Goal: Information Seeking & Learning: Learn about a topic

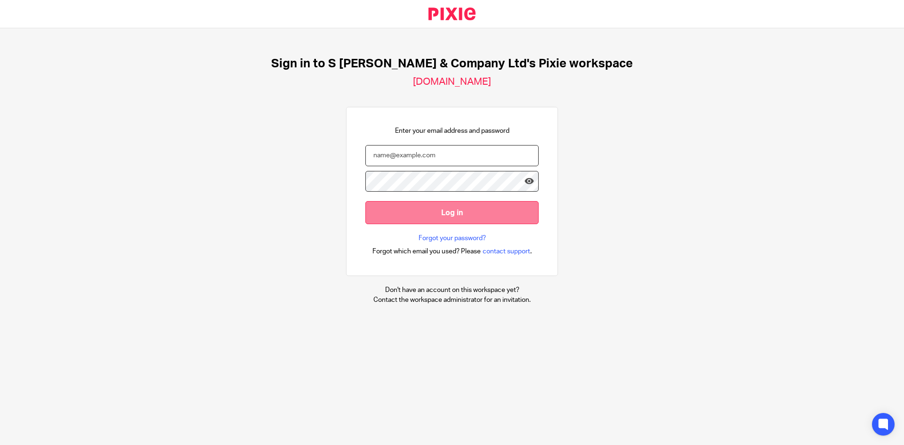
type input "peter@soneillandco.com"
click at [432, 205] on input "Log in" at bounding box center [451, 212] width 173 height 23
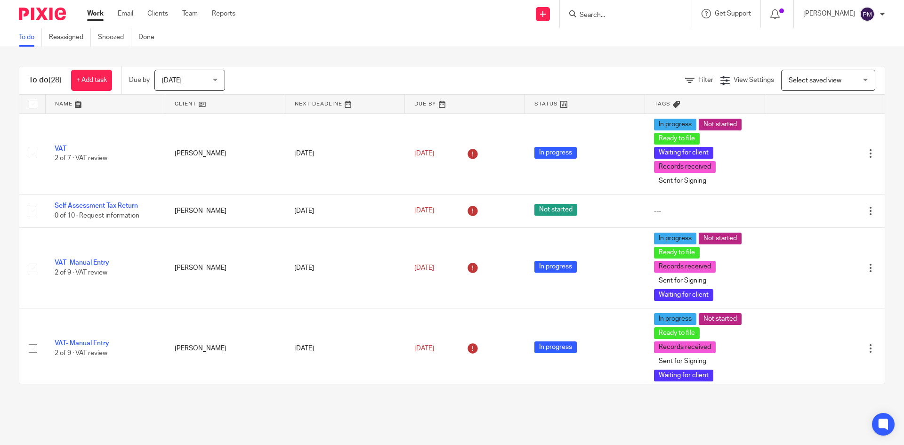
click at [617, 20] on form at bounding box center [628, 14] width 100 height 12
click at [611, 8] on form at bounding box center [628, 14] width 100 height 12
click at [612, 16] on input "Search" at bounding box center [620, 15] width 85 height 8
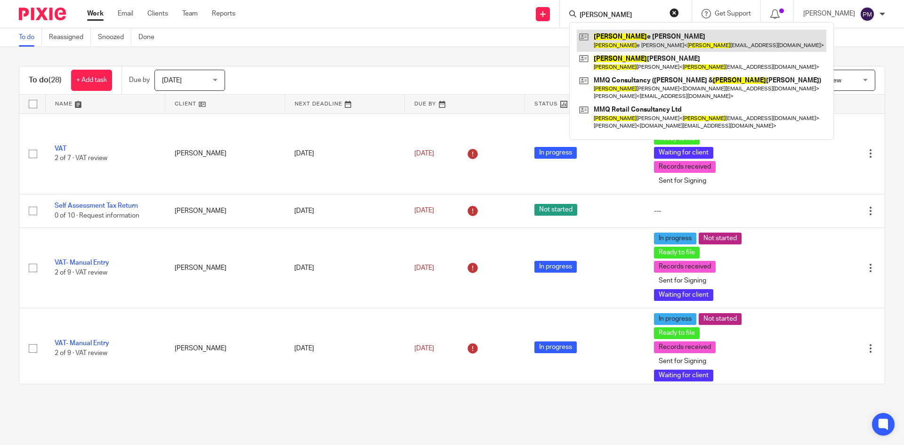
type input "michell"
click at [636, 35] on link at bounding box center [701, 41] width 249 height 22
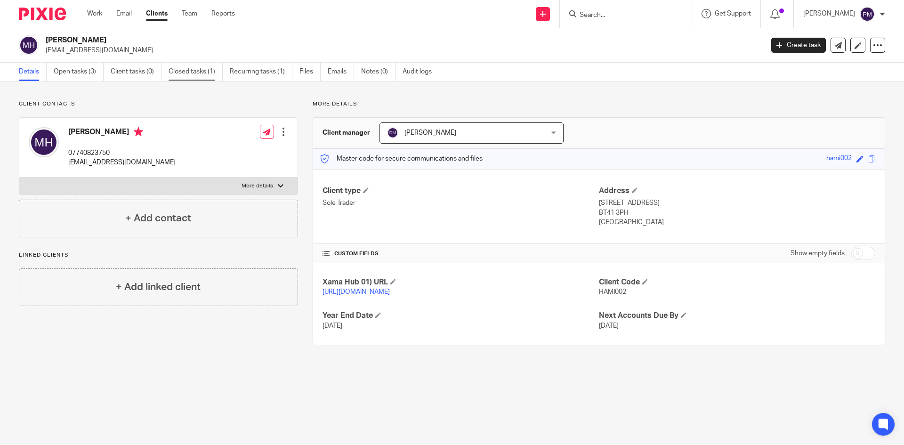
click at [199, 70] on link "Closed tasks (1)" at bounding box center [195, 72] width 54 height 18
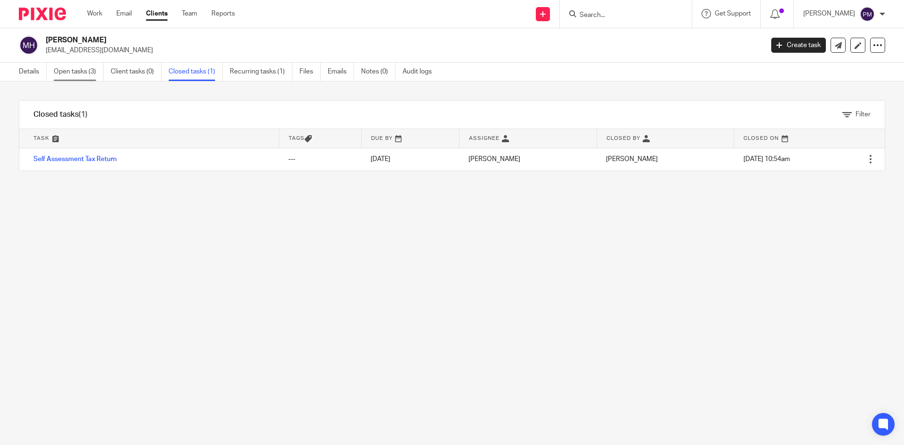
click at [88, 71] on link "Open tasks (3)" at bounding box center [79, 72] width 50 height 18
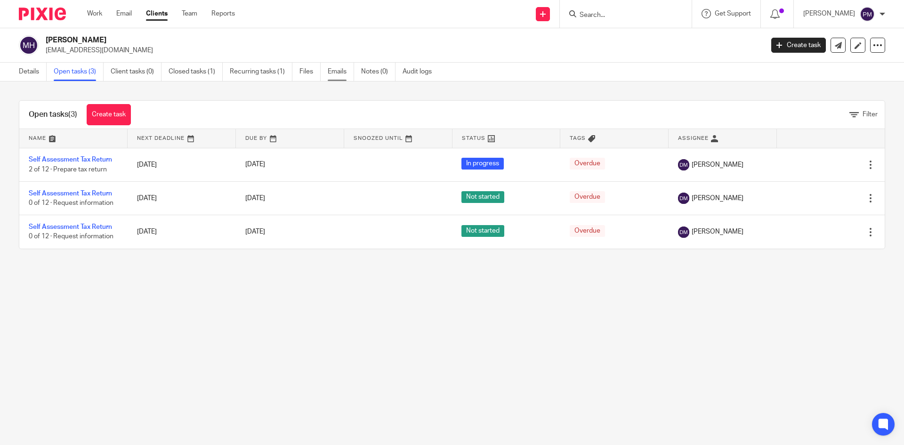
click at [341, 73] on link "Emails" at bounding box center [341, 72] width 26 height 18
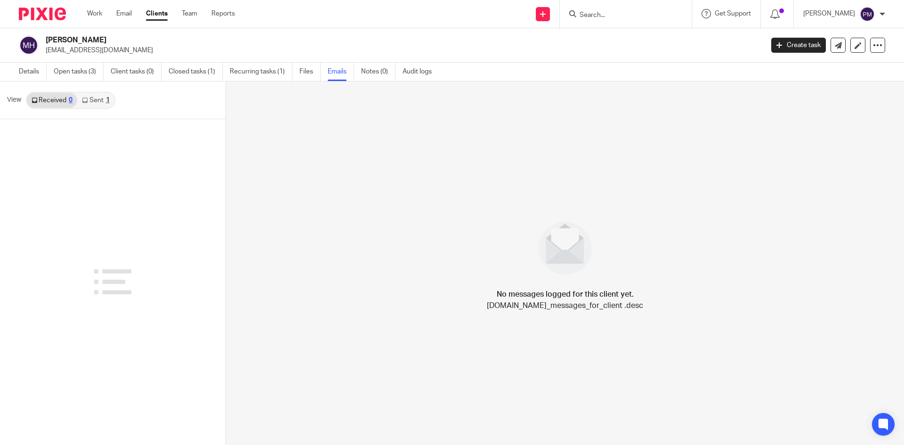
click at [88, 102] on icon at bounding box center [85, 100] width 6 height 6
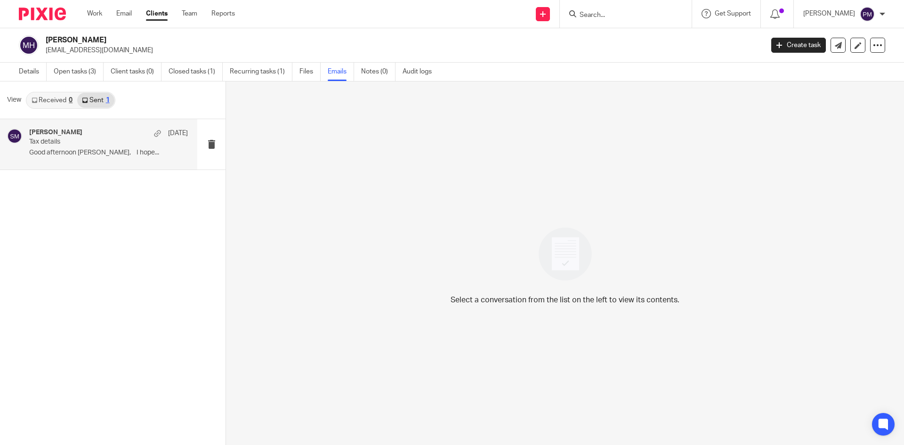
click at [87, 131] on div "Siobhan McGill 8 Jun 2023" at bounding box center [108, 132] width 159 height 9
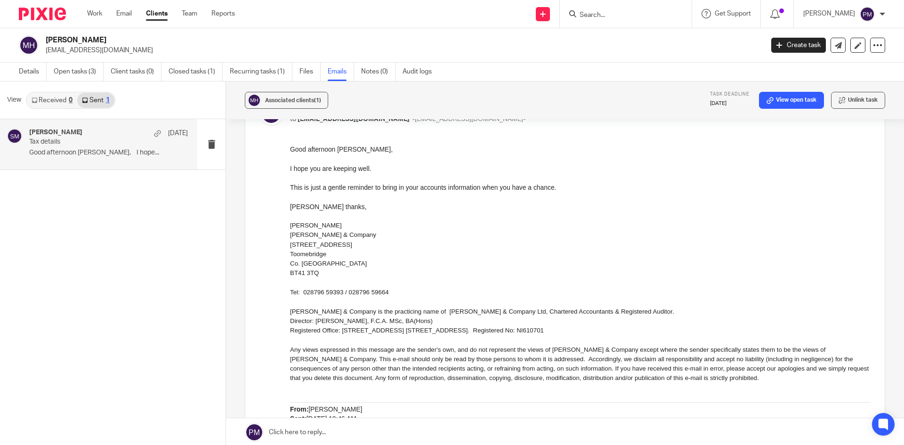
scroll to position [94, 0]
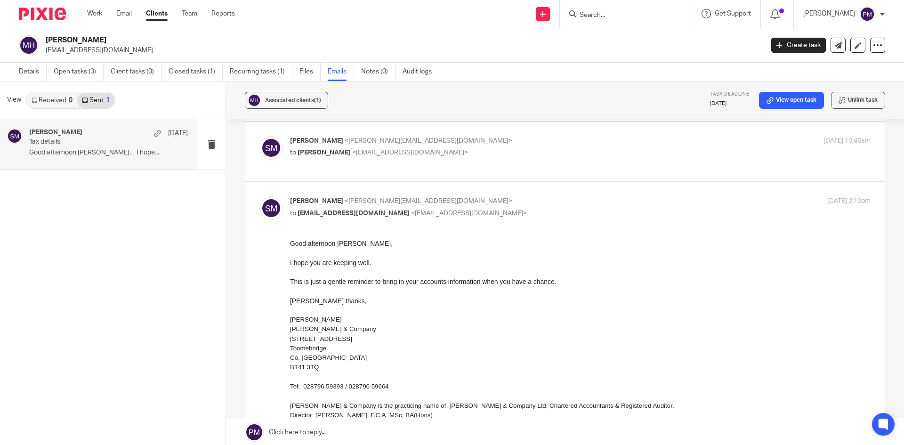
click at [529, 163] on div "Siobhan McGill <siobhan@soneillandco.com> to Michelle Hamill <michelleoneill@ho…" at bounding box center [564, 152] width 611 height 32
click at [525, 149] on p "to Michelle Hamill <michelleoneill@hotmail.com>" at bounding box center [483, 153] width 387 height 10
checkbox input "true"
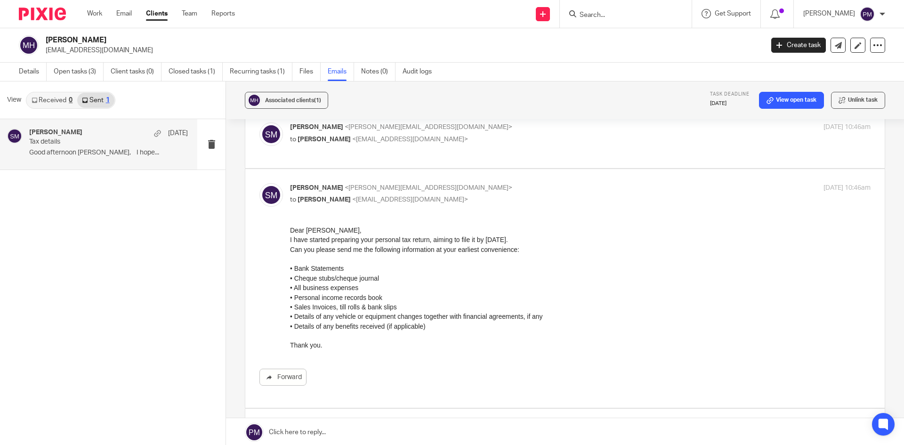
scroll to position [0, 0]
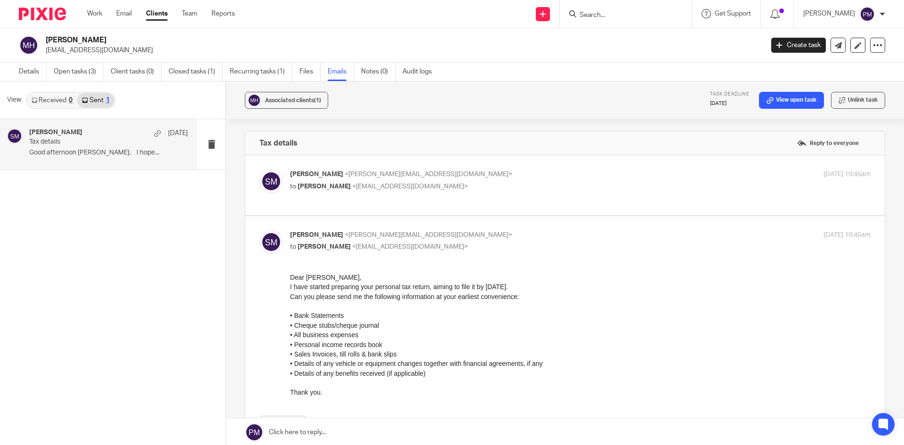
click at [522, 177] on p "Siobhan McGill <siobhan@soneillandco.com>" at bounding box center [483, 174] width 387 height 10
checkbox input "true"
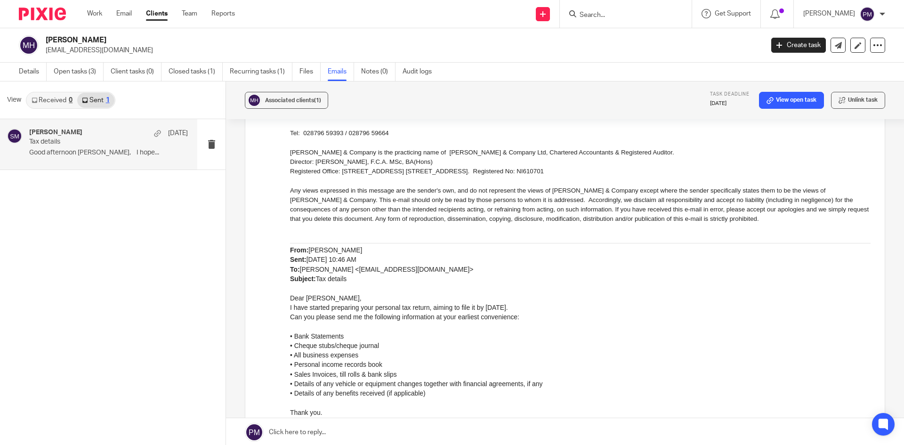
scroll to position [858, 0]
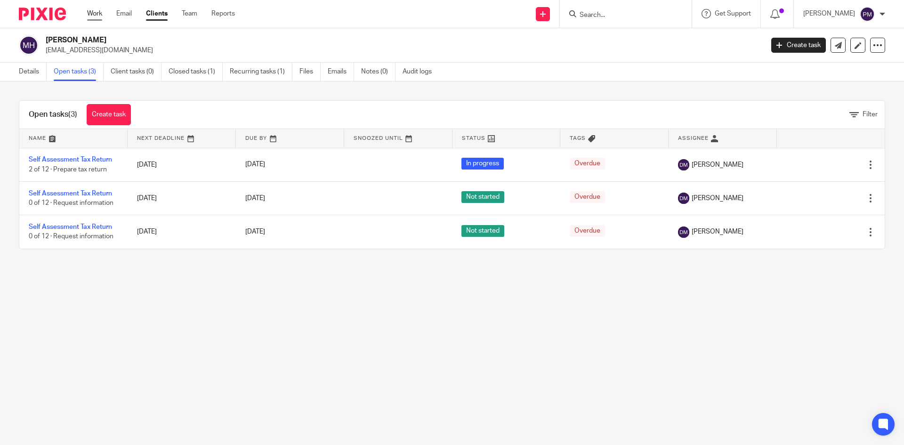
click at [100, 12] on link "Work" at bounding box center [94, 13] width 15 height 9
click at [345, 70] on link "Emails" at bounding box center [341, 72] width 26 height 18
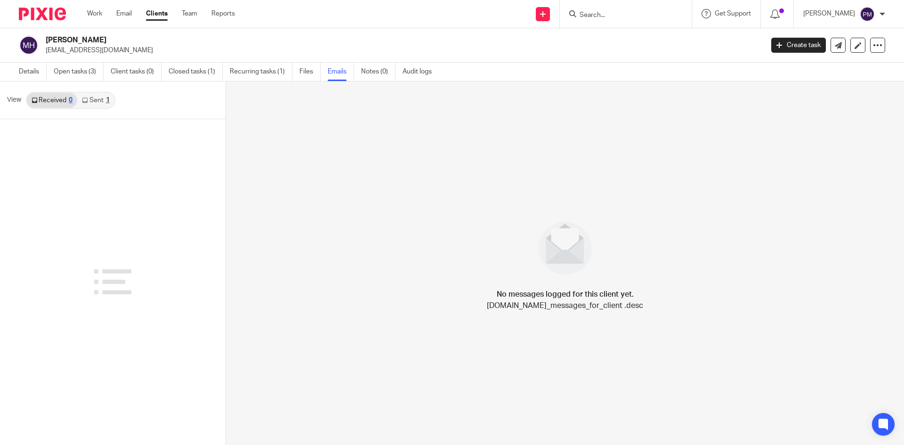
click at [95, 106] on link "Sent 1" at bounding box center [95, 100] width 37 height 15
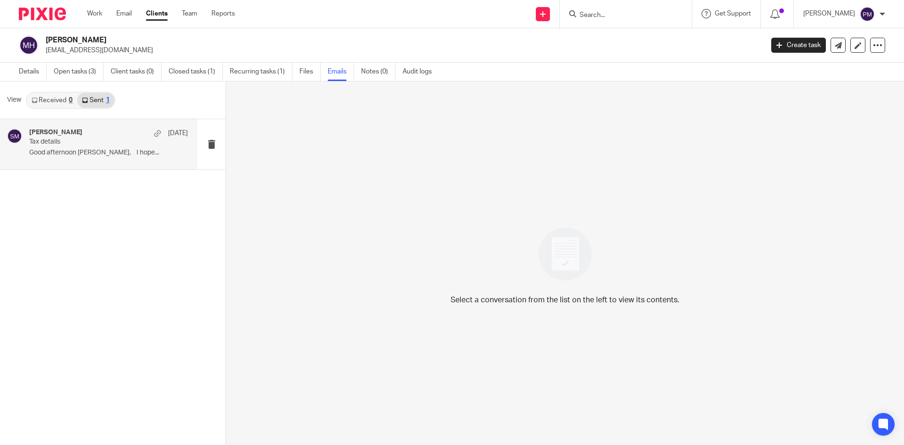
click at [60, 129] on h4 "[PERSON_NAME]" at bounding box center [55, 132] width 53 height 8
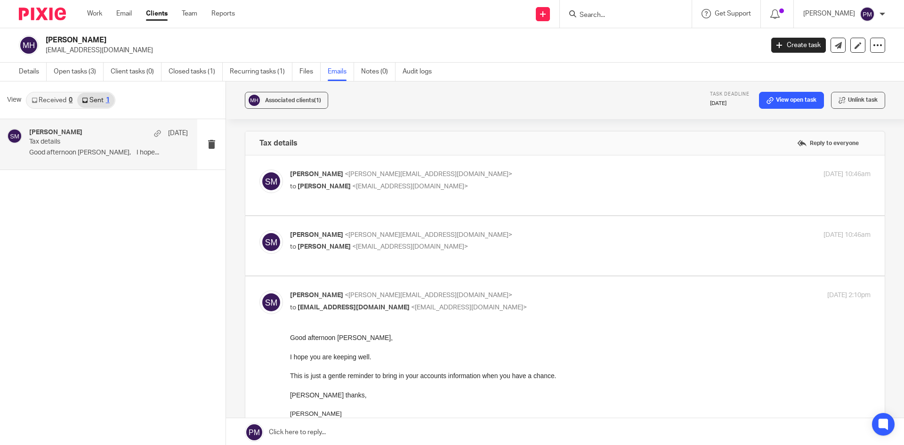
click at [271, 182] on img at bounding box center [271, 181] width 24 height 24
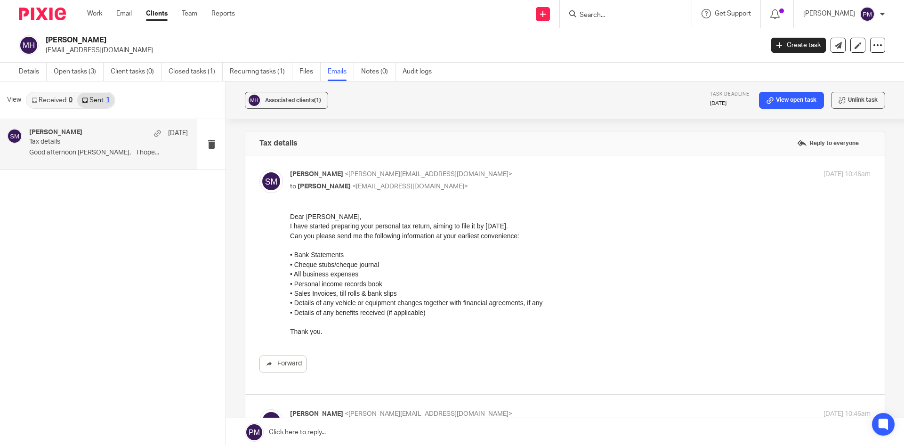
click at [312, 171] on span "[PERSON_NAME]" at bounding box center [316, 174] width 53 height 7
checkbox input "false"
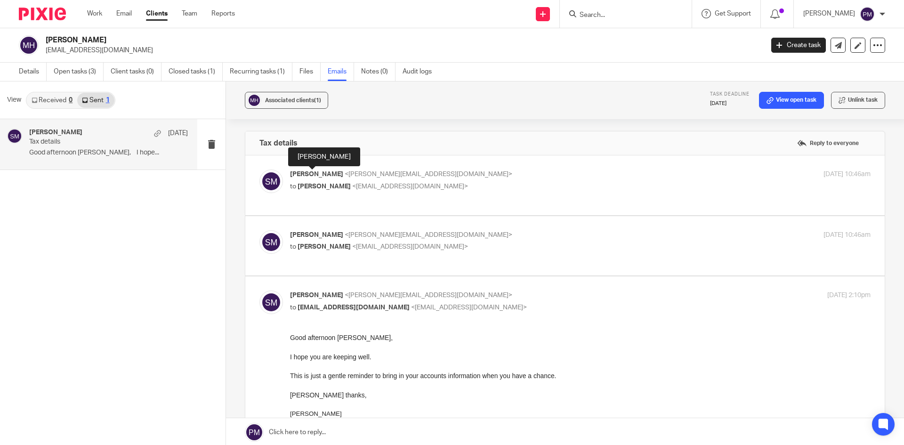
click at [321, 156] on div "[PERSON_NAME]" at bounding box center [324, 156] width 72 height 19
